Goal: Transaction & Acquisition: Download file/media

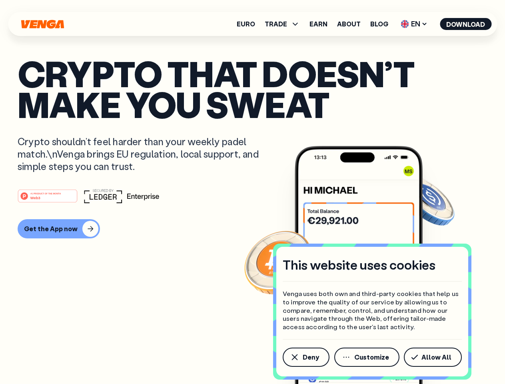
click at [252, 192] on div "#1 PRODUCT OF THE MONTH Web3" at bounding box center [253, 196] width 470 height 14
click at [305, 357] on span "Deny" at bounding box center [311, 357] width 16 height 6
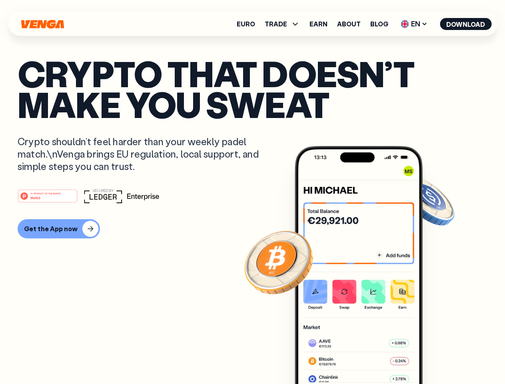
click at [367, 357] on img at bounding box center [359, 280] width 128 height 268
click at [434, 357] on article "Crypto that doesn’t make you sweat Crypto shouldn’t feel harder than your weekl…" at bounding box center [253, 208] width 470 height 300
click at [285, 24] on span "TRADE" at bounding box center [276, 24] width 22 height 6
click at [414, 24] on span "EN" at bounding box center [414, 24] width 32 height 13
click at [466, 24] on button "Download" at bounding box center [466, 24] width 52 height 12
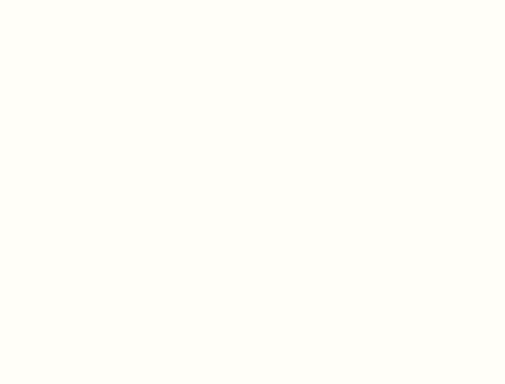
click at [252, 0] on html "This website uses cookies Venga uses both own and third-party cookies that help…" at bounding box center [252, 0] width 505 height 0
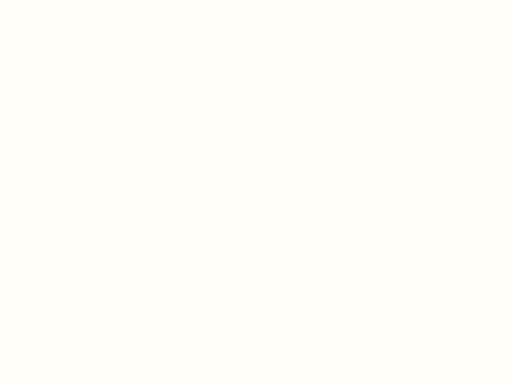
click at [58, 0] on html "This website uses cookies Venga uses both own and third-party cookies that help…" at bounding box center [256, 0] width 512 height 0
click at [49, 0] on html "This website uses cookies Venga uses both own and third-party cookies that help…" at bounding box center [256, 0] width 512 height 0
